Goal: Information Seeking & Learning: Learn about a topic

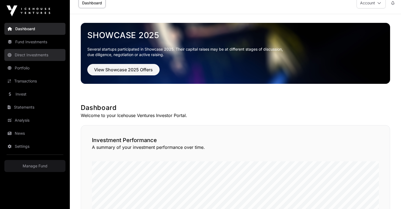
scroll to position [0, 0]
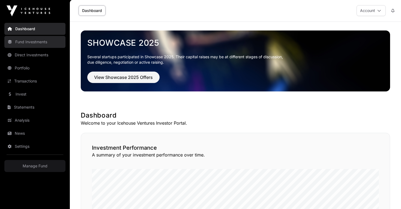
click at [43, 44] on link "Fund Investments" at bounding box center [34, 42] width 61 height 12
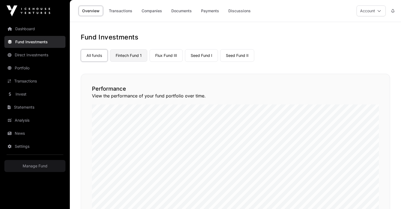
click at [127, 55] on link "Fintech Fund 1" at bounding box center [128, 55] width 37 height 13
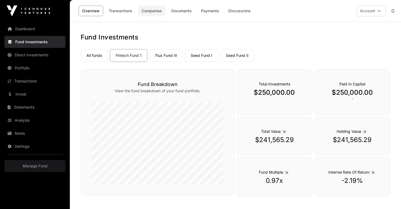
click at [152, 11] on link "Companies" at bounding box center [152, 11] width 28 height 10
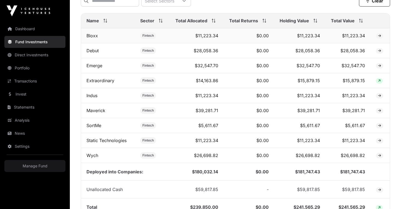
scroll to position [218, 0]
click at [96, 157] on link "Wych" at bounding box center [92, 156] width 12 height 5
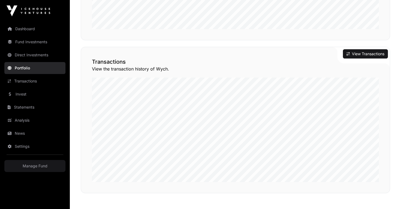
scroll to position [365, 0]
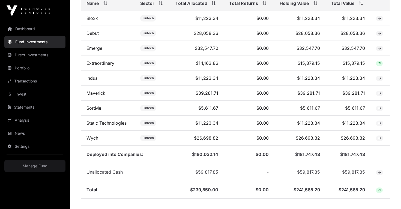
scroll to position [243, 0]
